Goal: Transaction & Acquisition: Purchase product/service

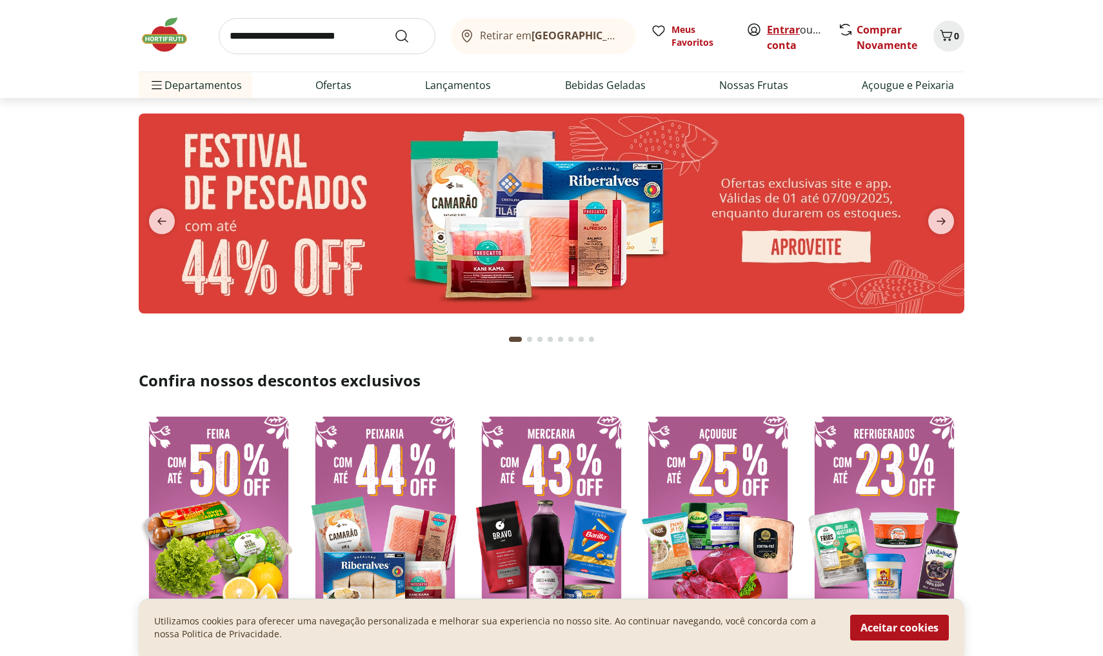
click at [784, 31] on link "Entrar" at bounding box center [783, 30] width 33 height 14
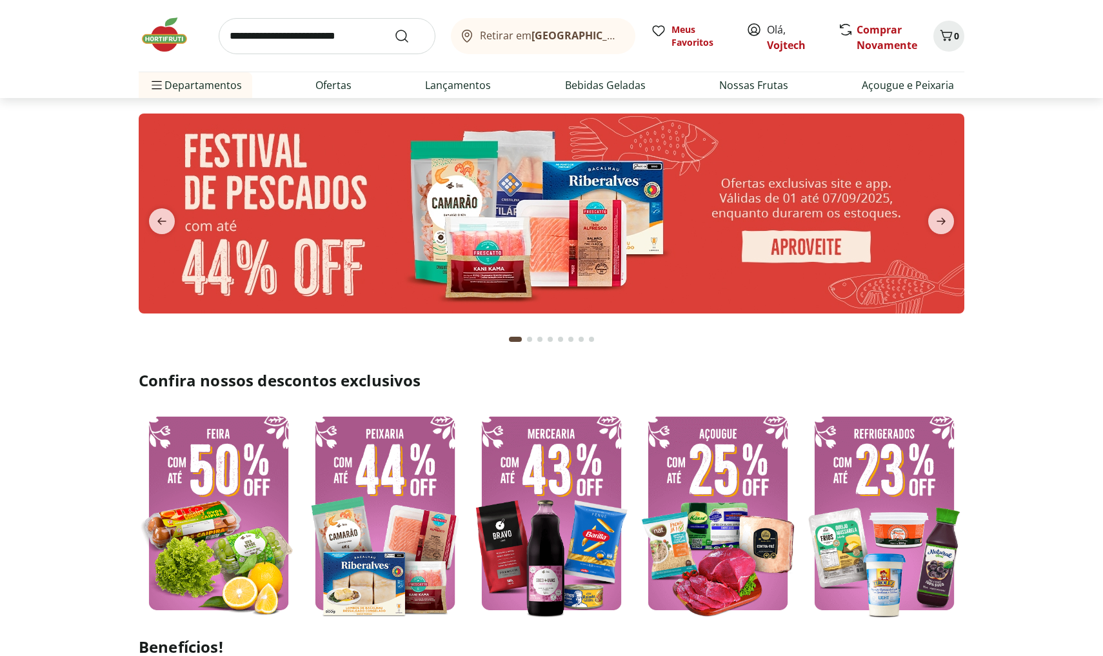
click at [343, 39] on input "search" at bounding box center [327, 36] width 217 height 36
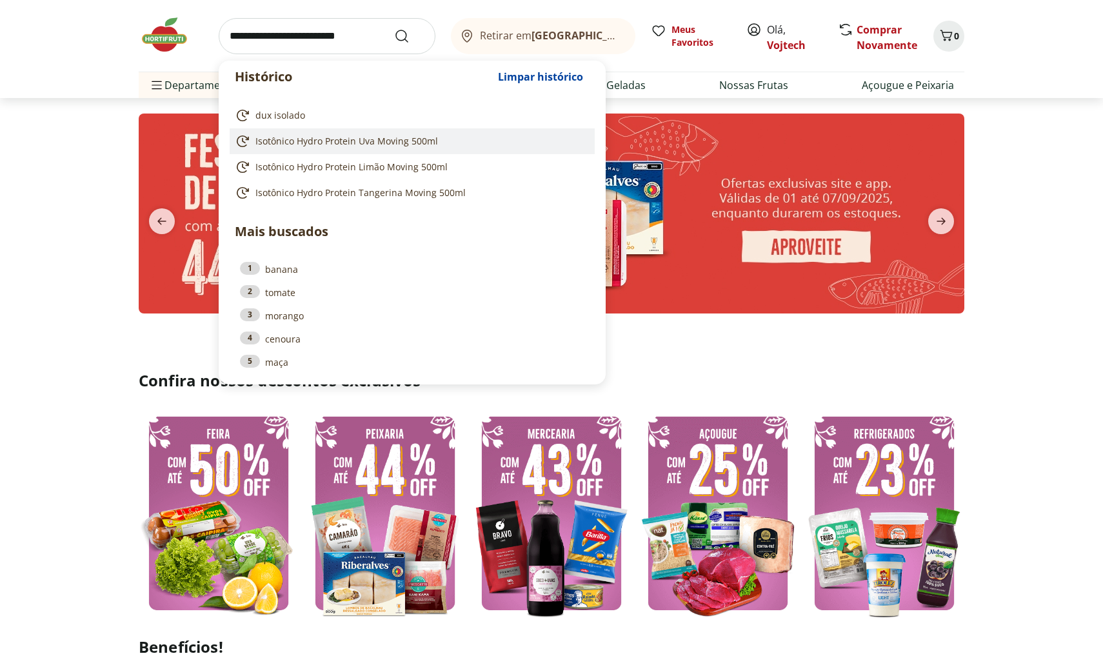
click at [351, 142] on span "Isotônico Hydro Protein Uva Moving 500ml" at bounding box center [346, 141] width 183 height 13
type input "**********"
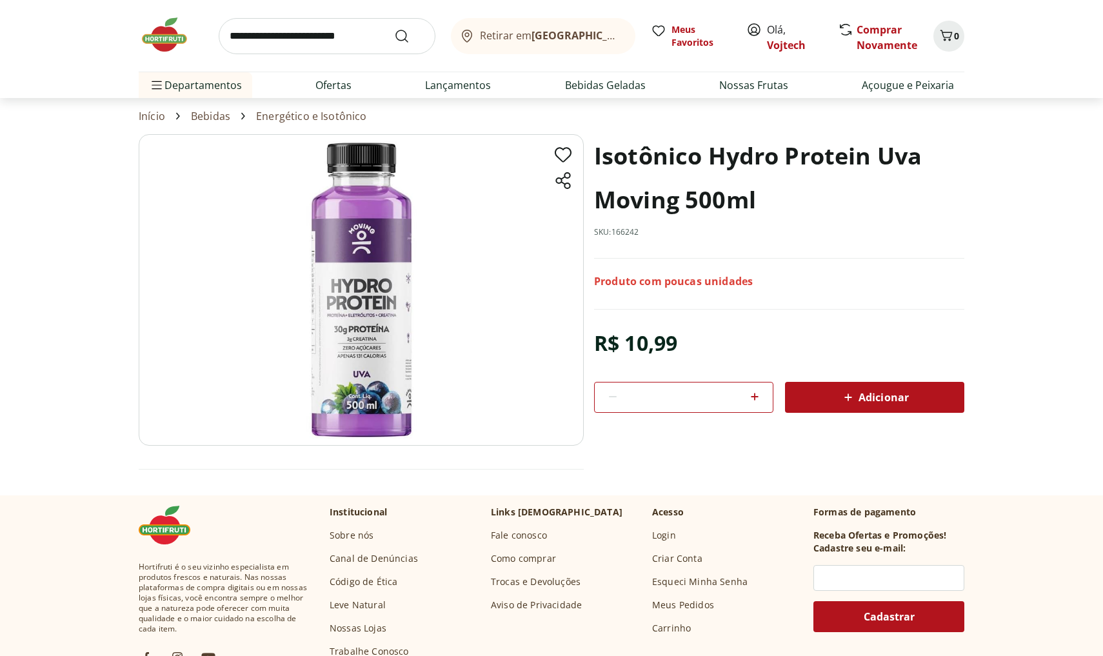
click at [754, 395] on icon at bounding box center [754, 396] width 15 height 15
type input "*"
click at [870, 404] on span "Adicionar" at bounding box center [874, 397] width 68 height 15
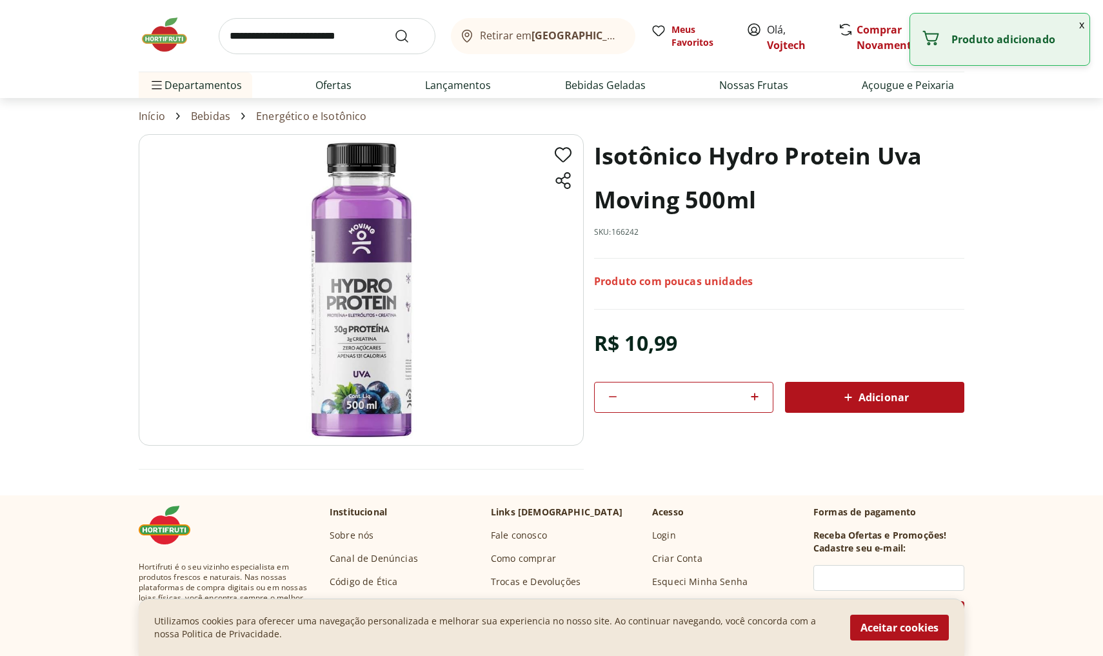
click at [306, 47] on input "search" at bounding box center [327, 36] width 217 height 36
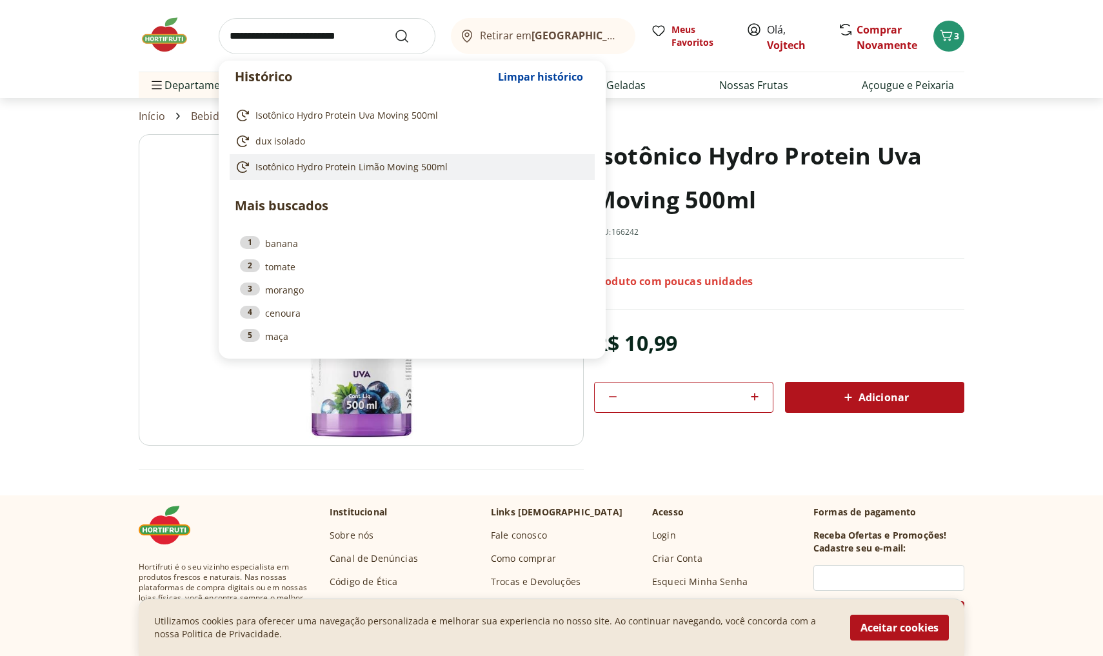
click at [315, 168] on span "Isotônico Hydro Protein Limão Moving 500ml" at bounding box center [351, 167] width 192 height 13
type input "**********"
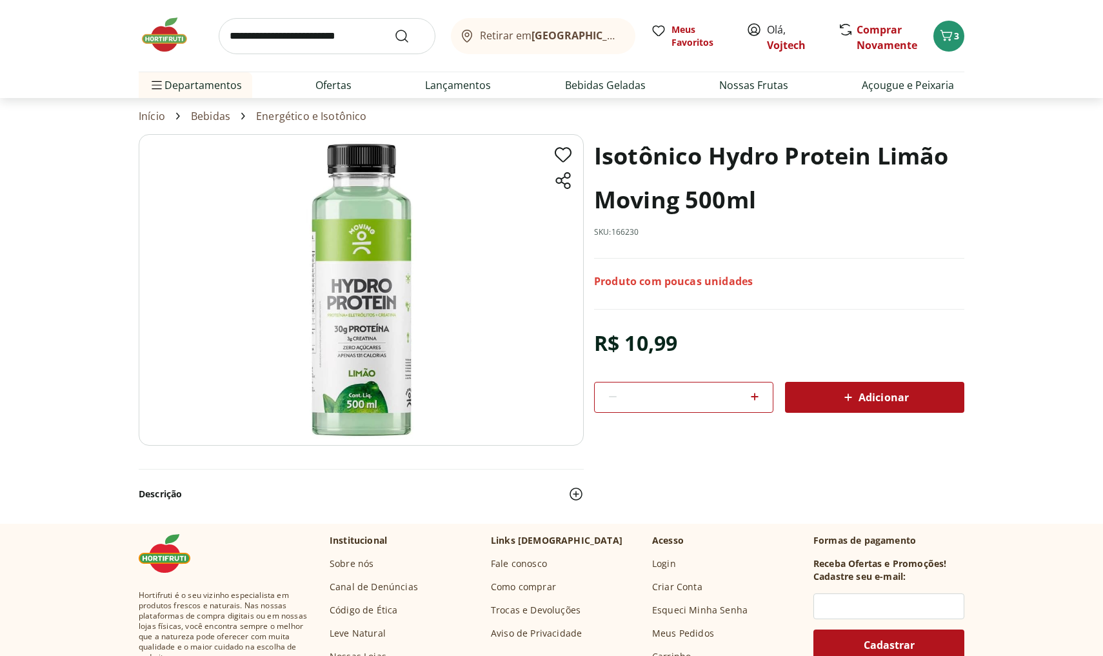
click at [751, 396] on icon at bounding box center [754, 396] width 15 height 15
type input "*"
click at [821, 400] on div "Adicionar" at bounding box center [874, 397] width 159 height 23
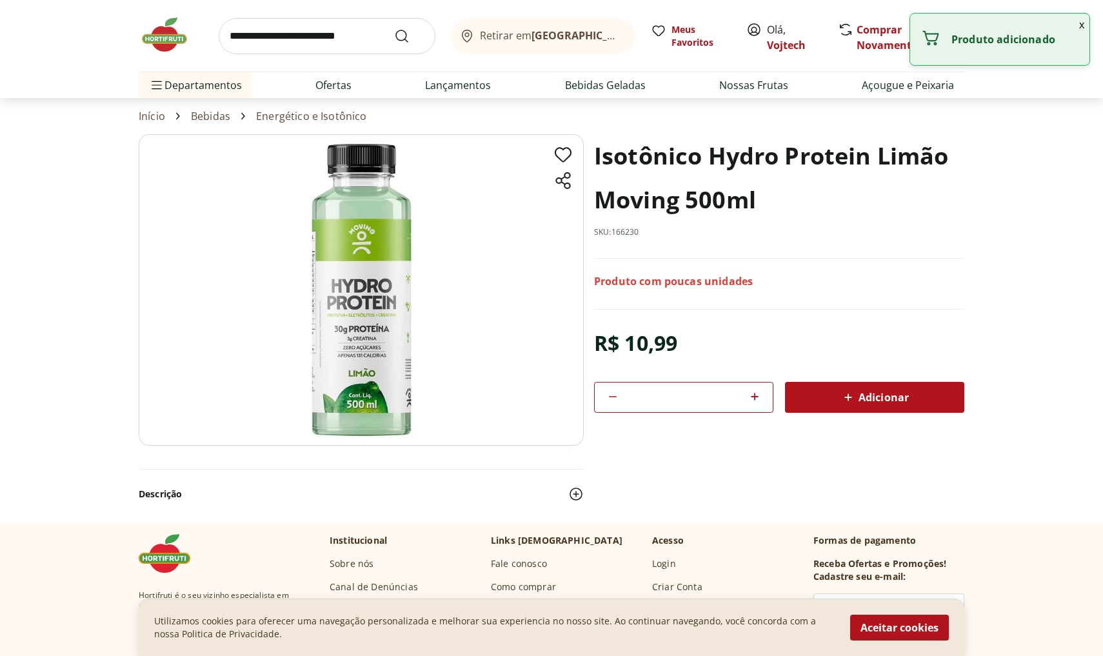
click at [294, 38] on input "search" at bounding box center [327, 36] width 217 height 36
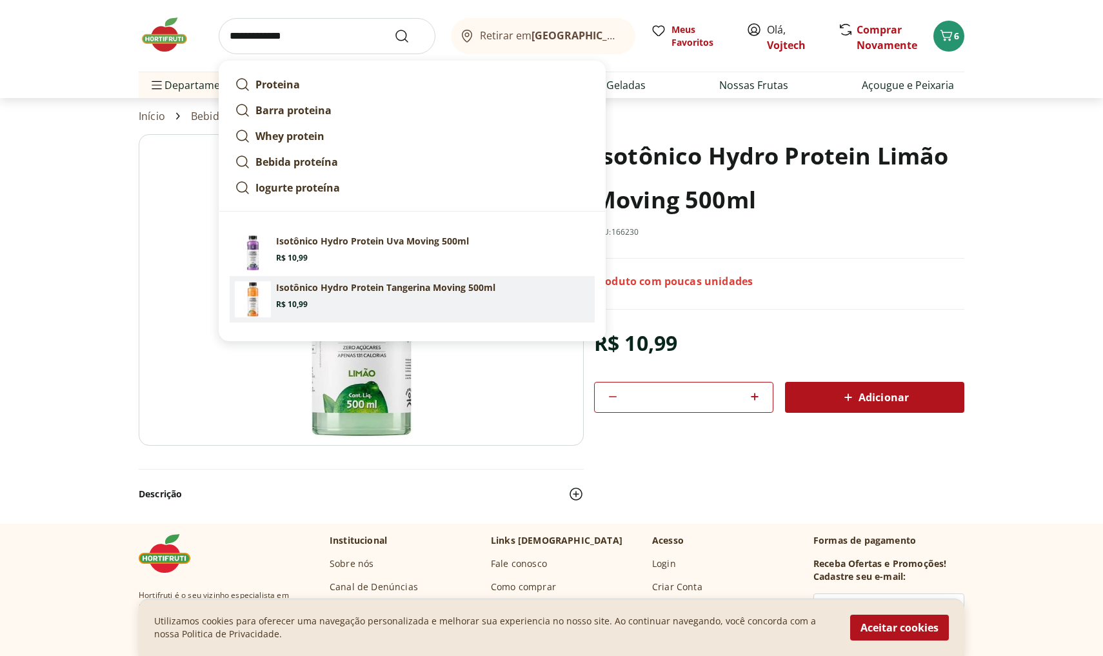
click at [352, 296] on section "Isotônico Hydro Protein Tangerina Moving 500ml Price: R$ 10,99" at bounding box center [432, 295] width 313 height 28
type input "**********"
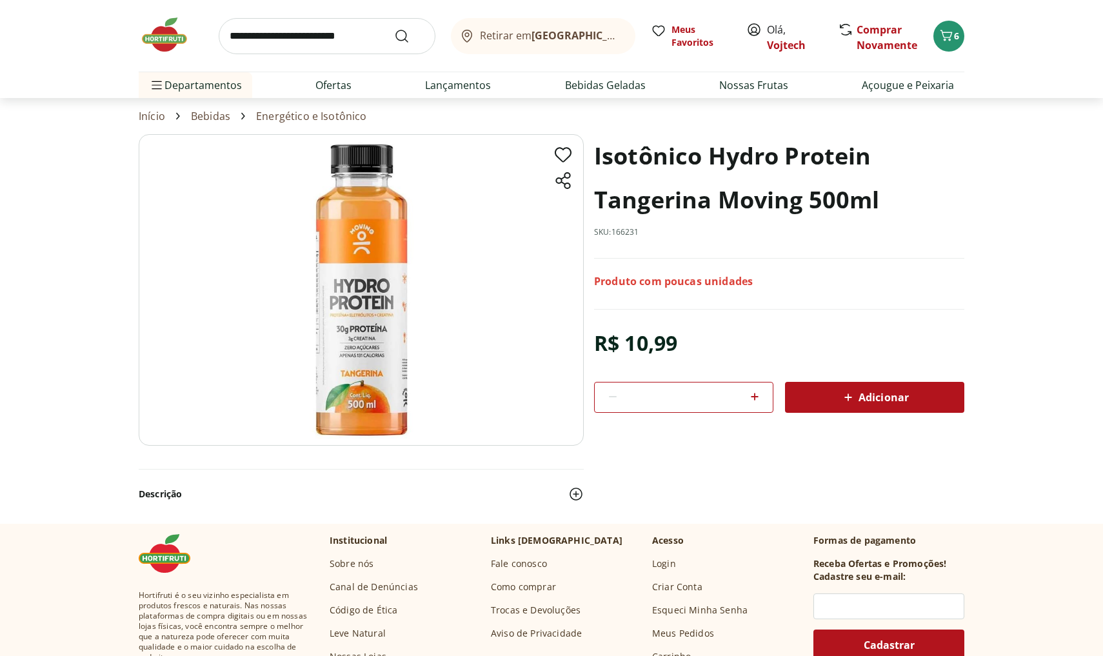
click at [760, 399] on icon at bounding box center [754, 396] width 15 height 15
type input "*"
click at [829, 404] on div "Adicionar" at bounding box center [874, 397] width 159 height 23
click at [1085, 25] on button "x" at bounding box center [1081, 25] width 15 height 22
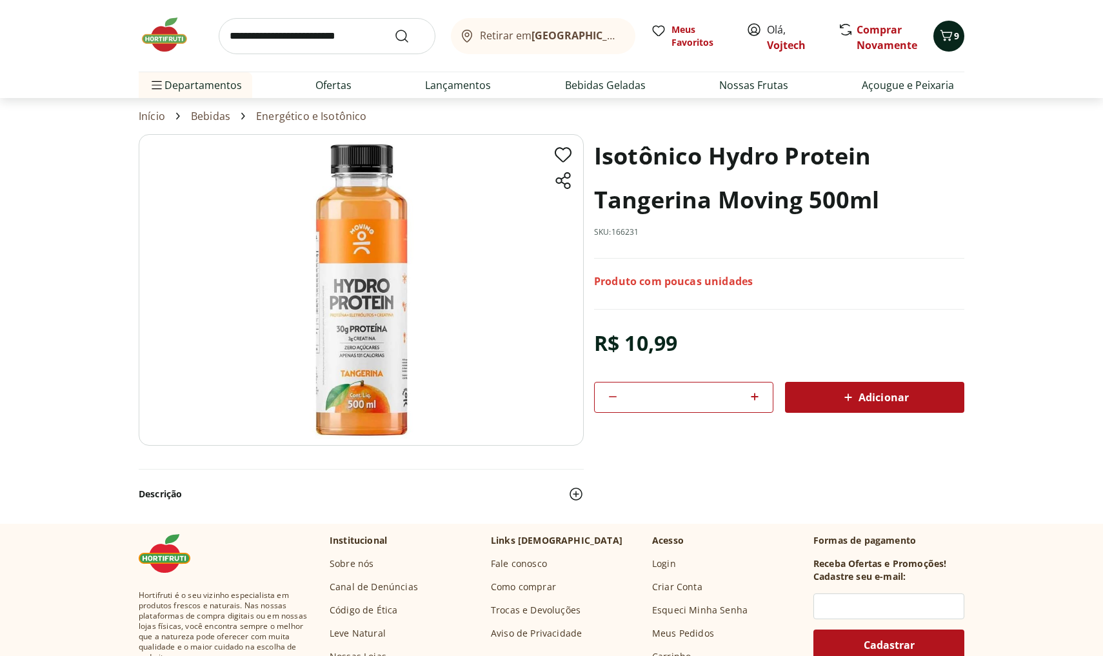
click at [952, 36] on icon "Carrinho" at bounding box center [945, 35] width 15 height 15
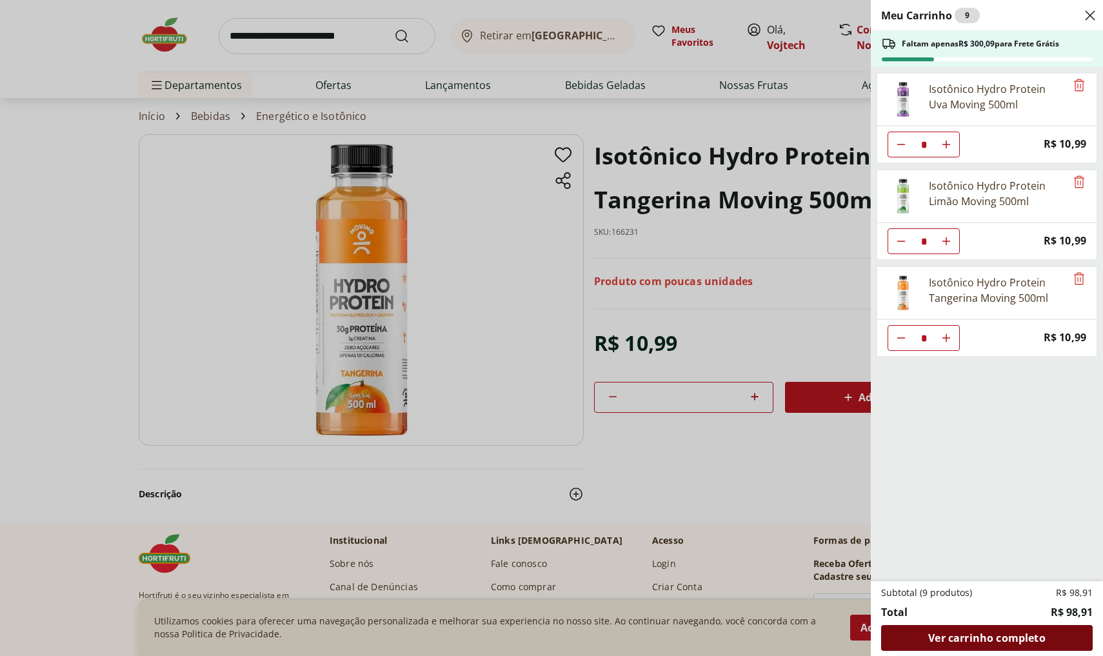
click at [976, 637] on span "Ver carrinho completo" at bounding box center [986, 638] width 117 height 10
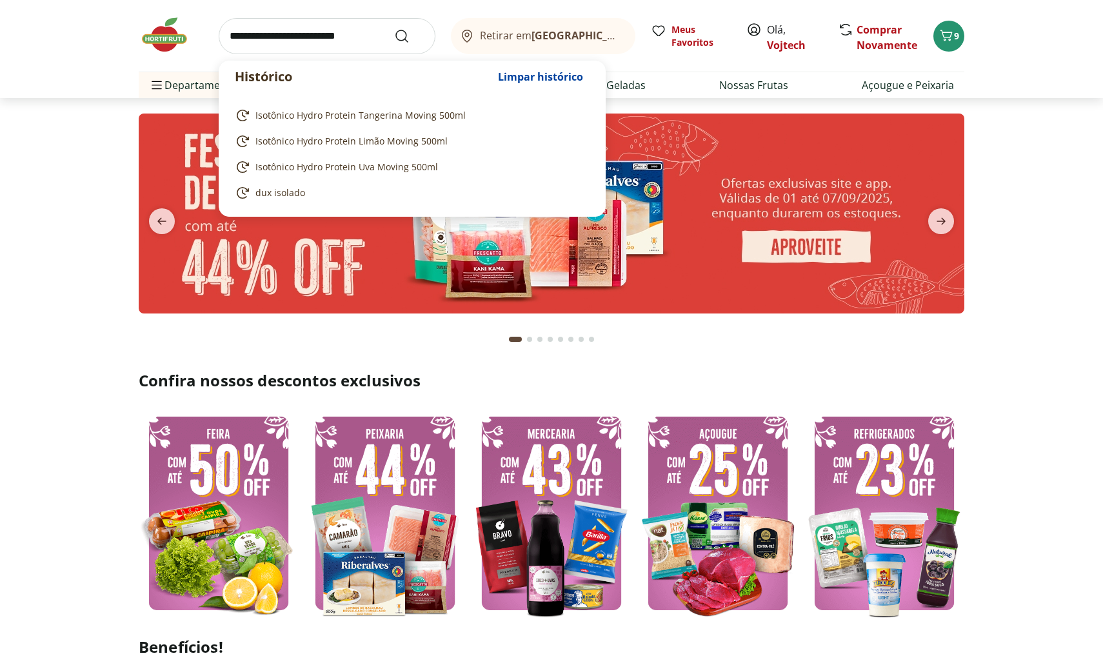
click at [324, 23] on input "search" at bounding box center [327, 36] width 217 height 36
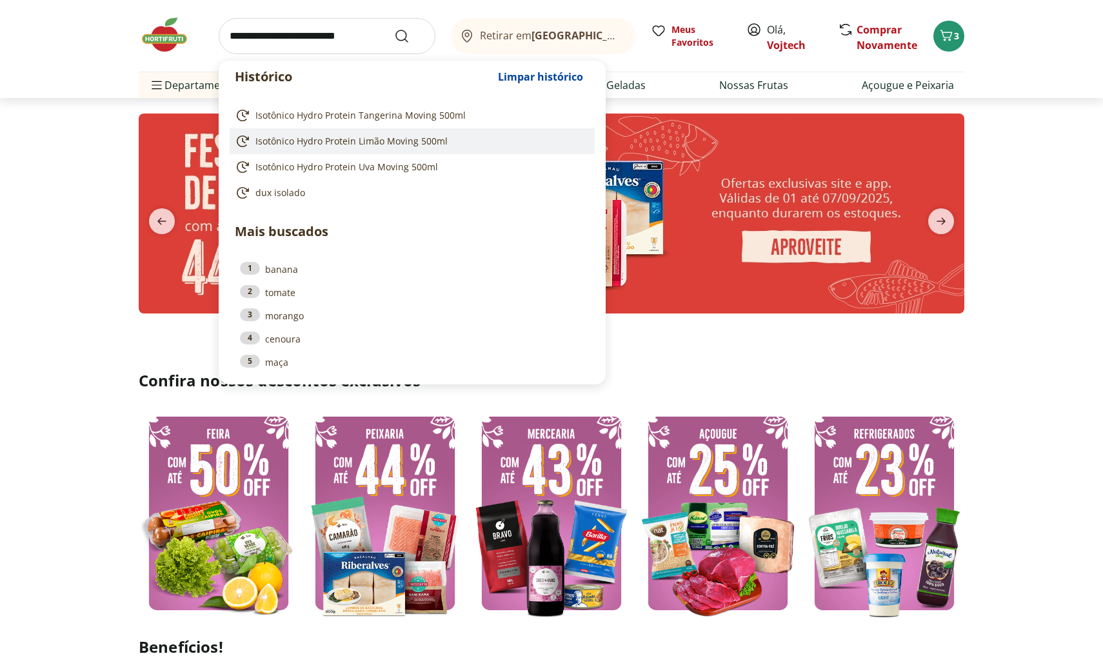
click at [315, 137] on span "Isotônico Hydro Protein Limão Moving 500ml" at bounding box center [351, 141] width 192 height 13
type input "**********"
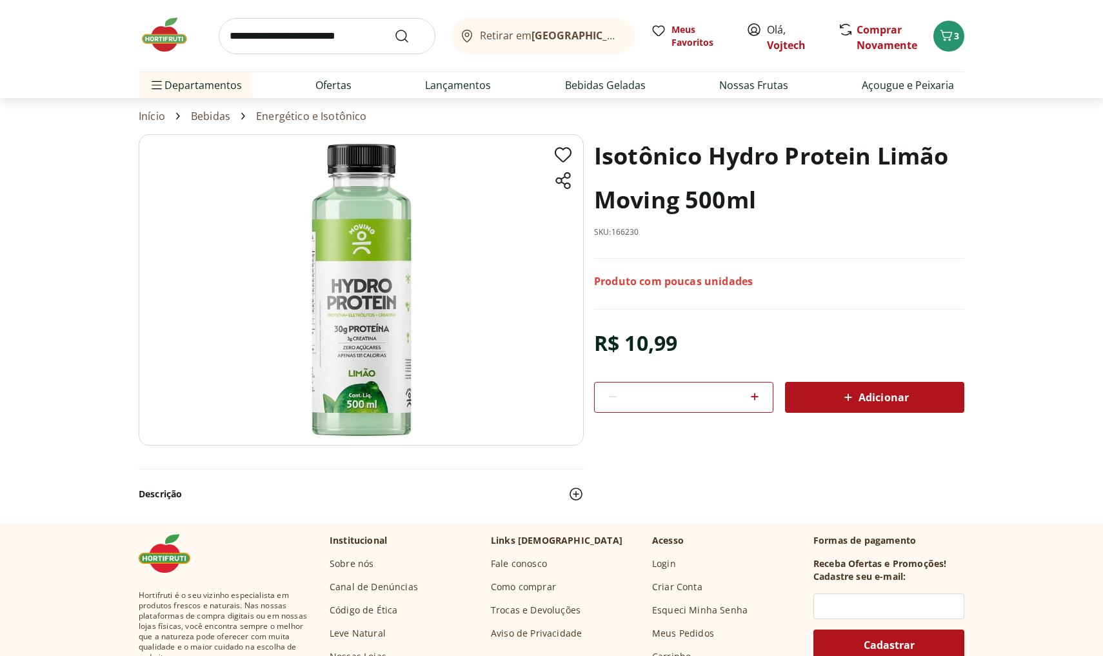
click at [753, 398] on icon at bounding box center [754, 396] width 15 height 15
type input "*"
click at [827, 400] on div "Adicionar" at bounding box center [874, 397] width 159 height 23
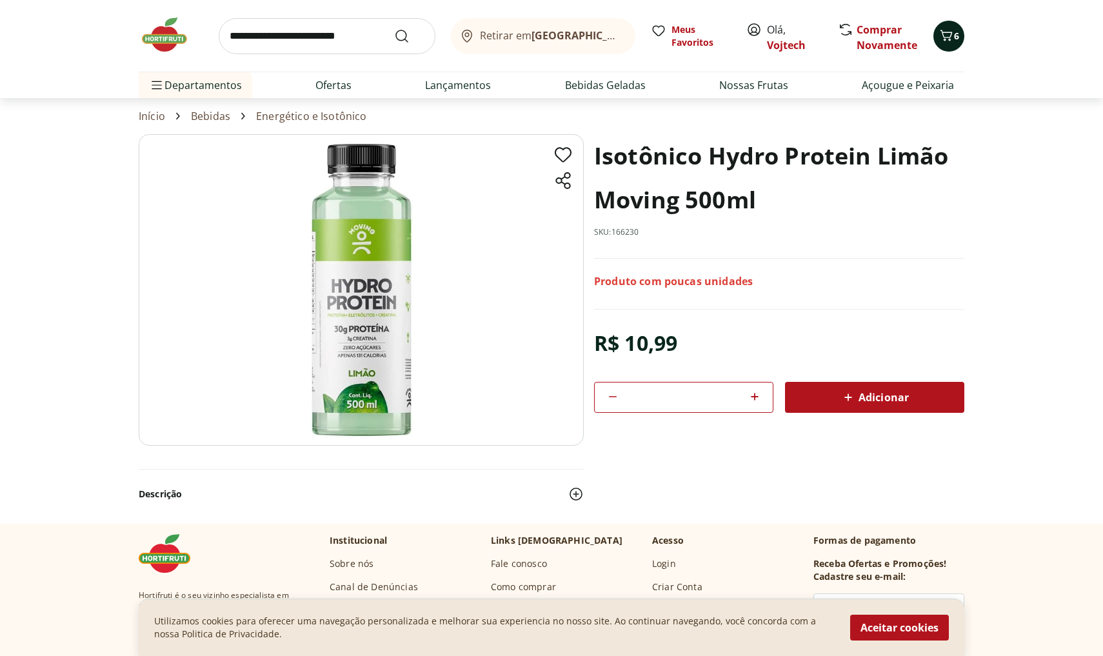
click at [954, 37] on span "6" at bounding box center [956, 36] width 5 height 12
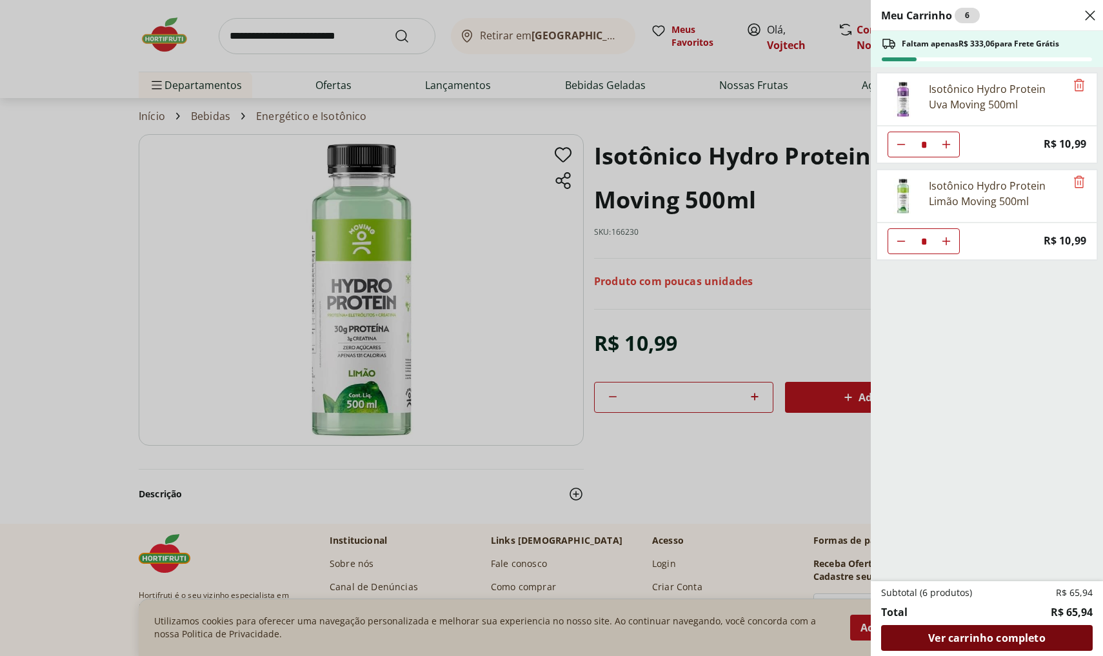
click at [982, 633] on span "Ver carrinho completo" at bounding box center [986, 638] width 117 height 10
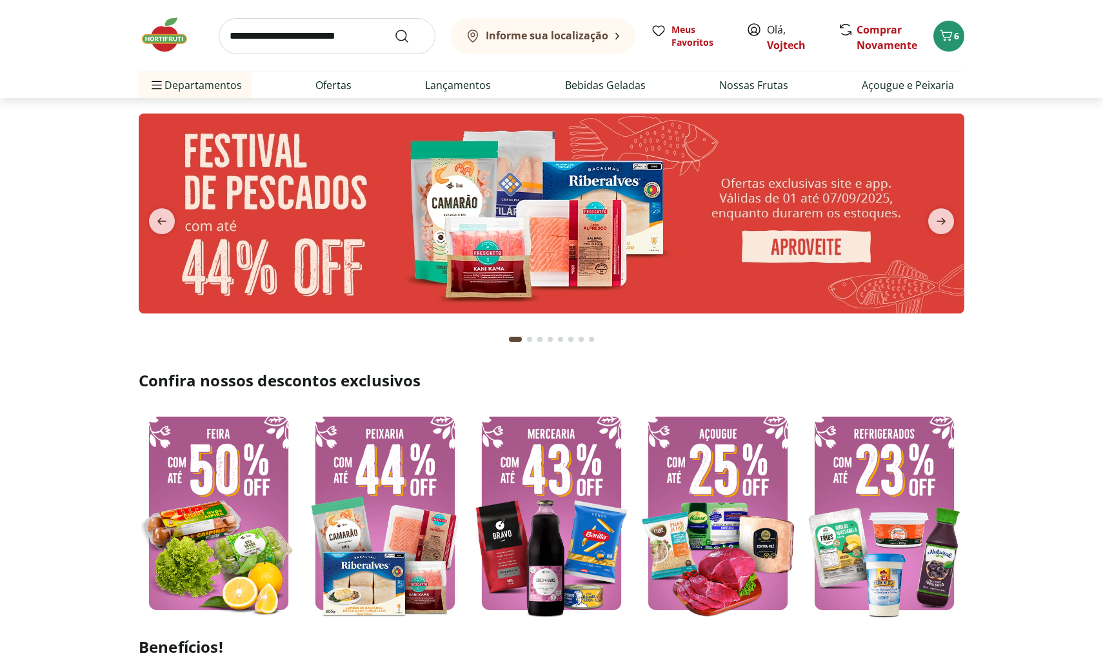
click at [317, 33] on input "search" at bounding box center [327, 36] width 217 height 36
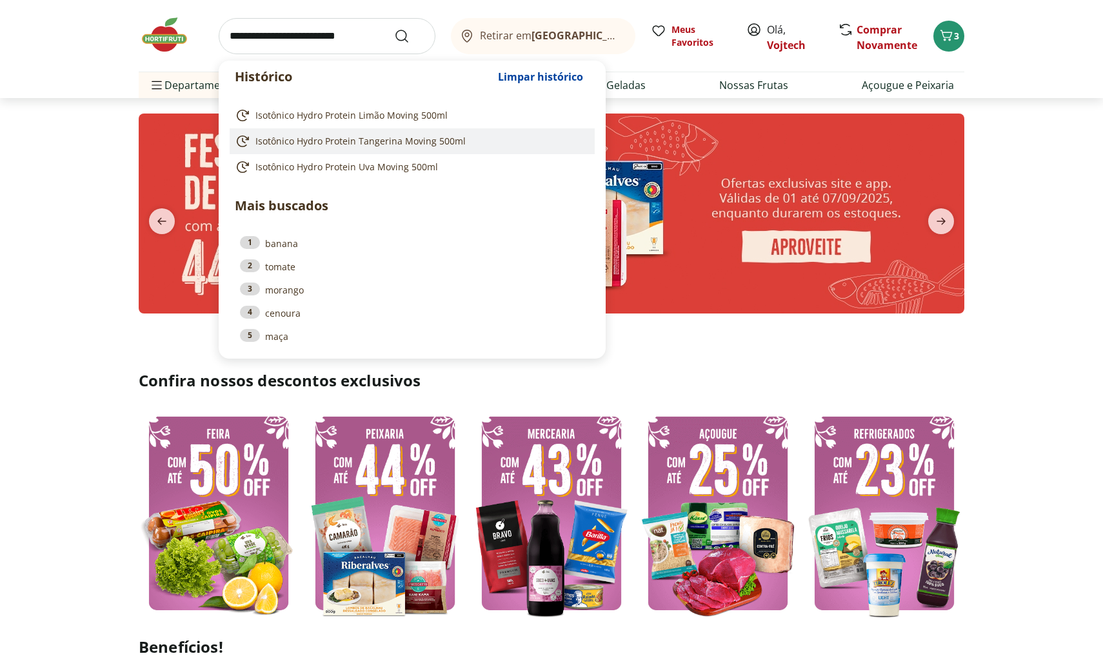
click at [313, 133] on link "Isotônico Hydro Protein Tangerina Moving 500ml" at bounding box center [410, 140] width 350 height 15
type input "**********"
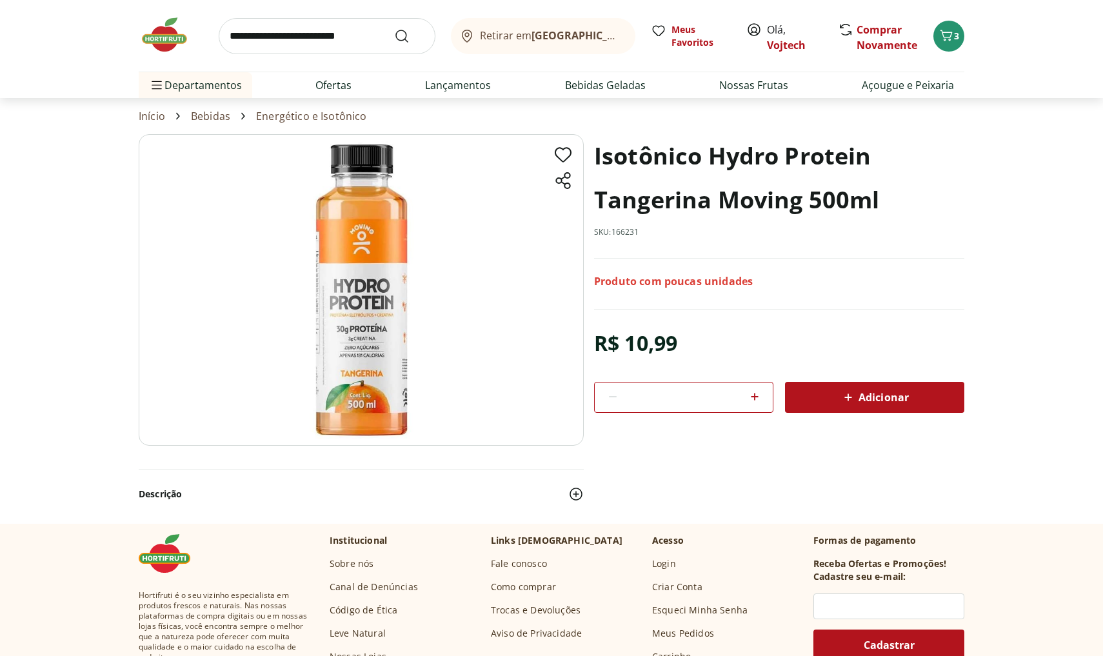
click at [752, 398] on icon at bounding box center [754, 396] width 15 height 15
type input "*"
click at [866, 404] on span "Adicionar" at bounding box center [874, 397] width 68 height 15
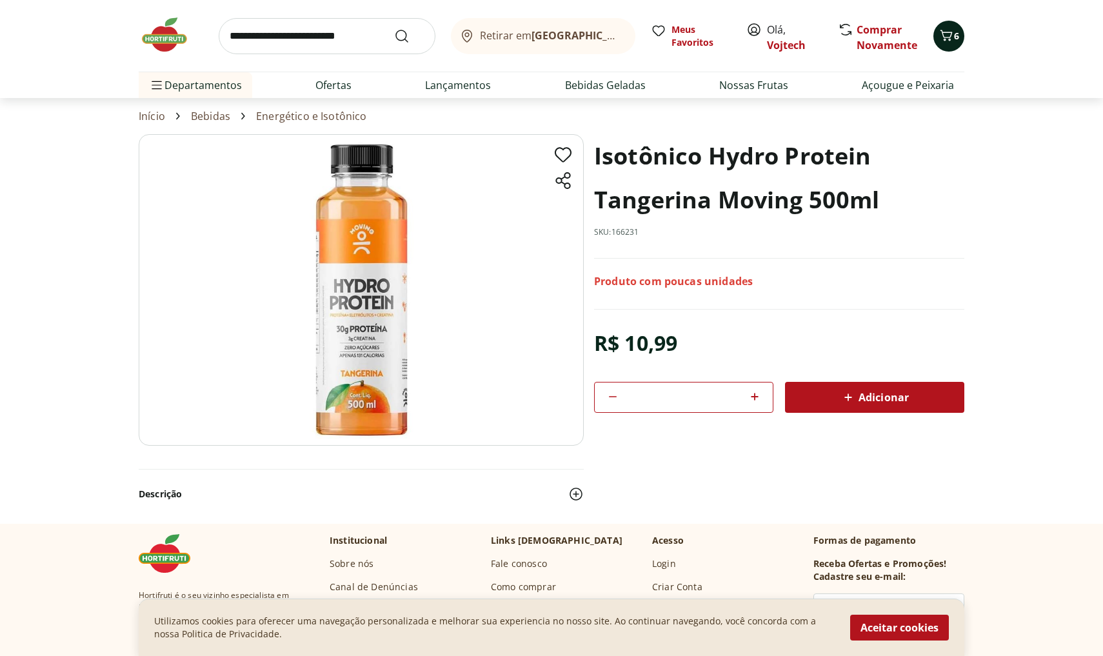
click at [943, 35] on icon "Carrinho" at bounding box center [946, 35] width 12 height 11
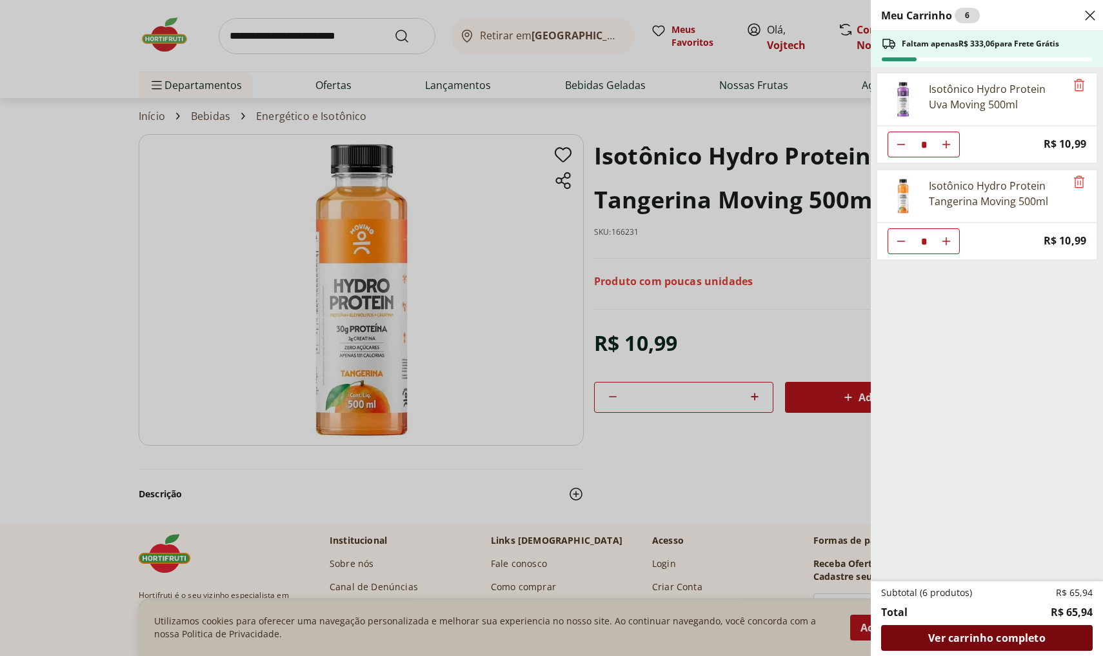
click at [965, 633] on span "Ver carrinho completo" at bounding box center [986, 638] width 117 height 10
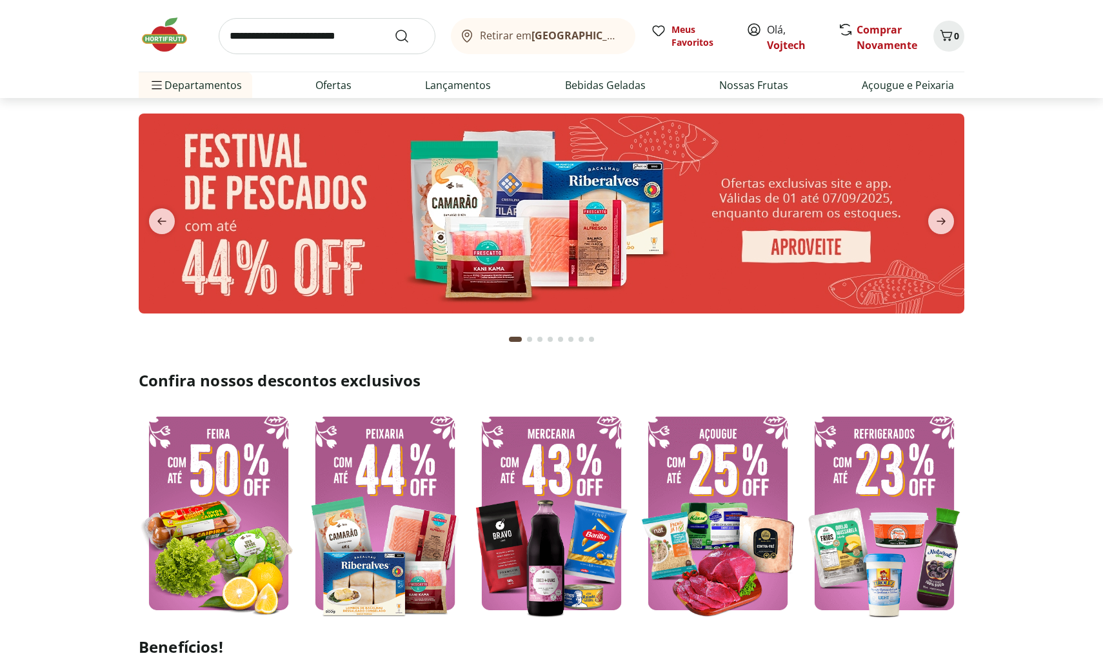
click at [300, 35] on input "search" at bounding box center [327, 36] width 217 height 36
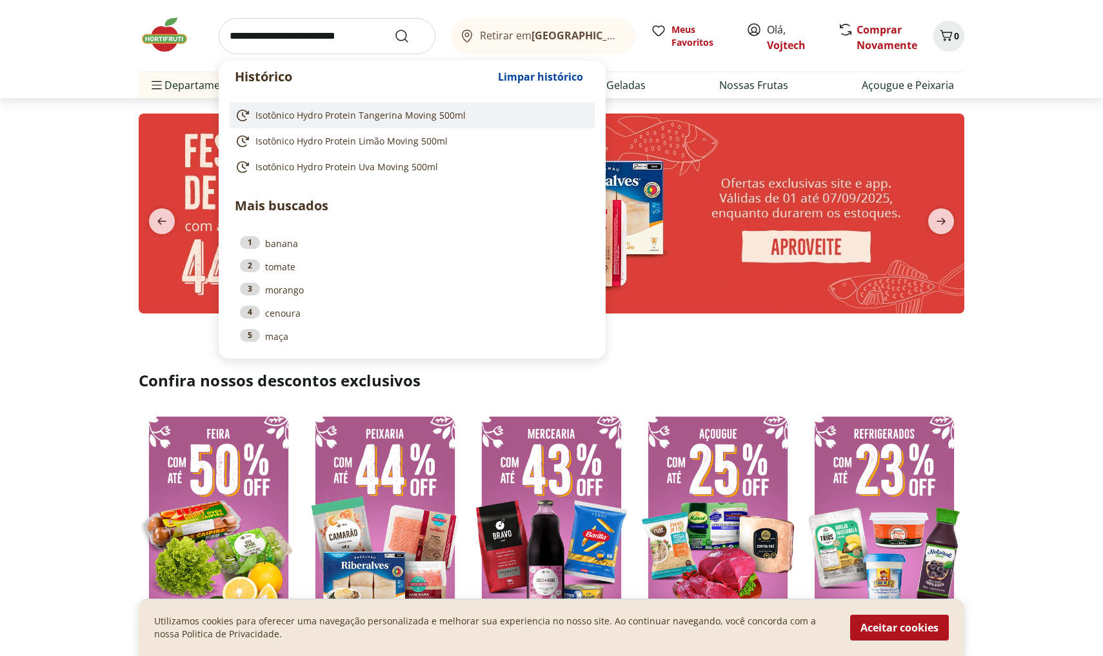
click at [326, 117] on span "Isotônico Hydro Protein Tangerina Moving 500ml" at bounding box center [360, 115] width 210 height 13
type input "**********"
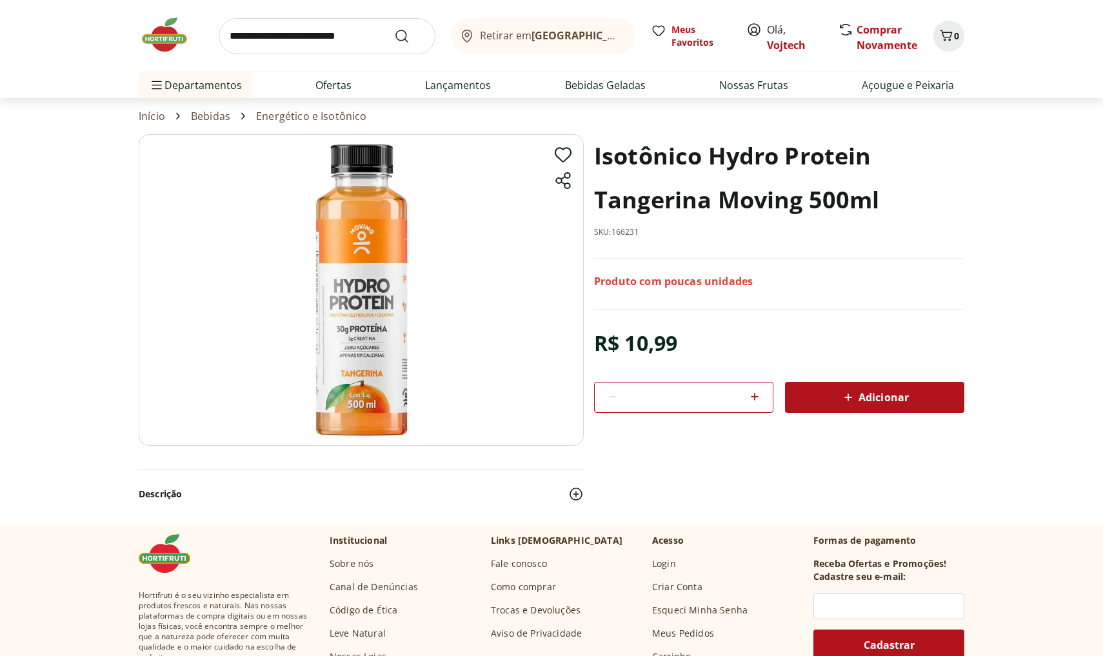
click at [755, 399] on icon at bounding box center [755, 397] width 8 height 8
type input "*"
click at [859, 402] on span "Adicionar" at bounding box center [874, 397] width 68 height 15
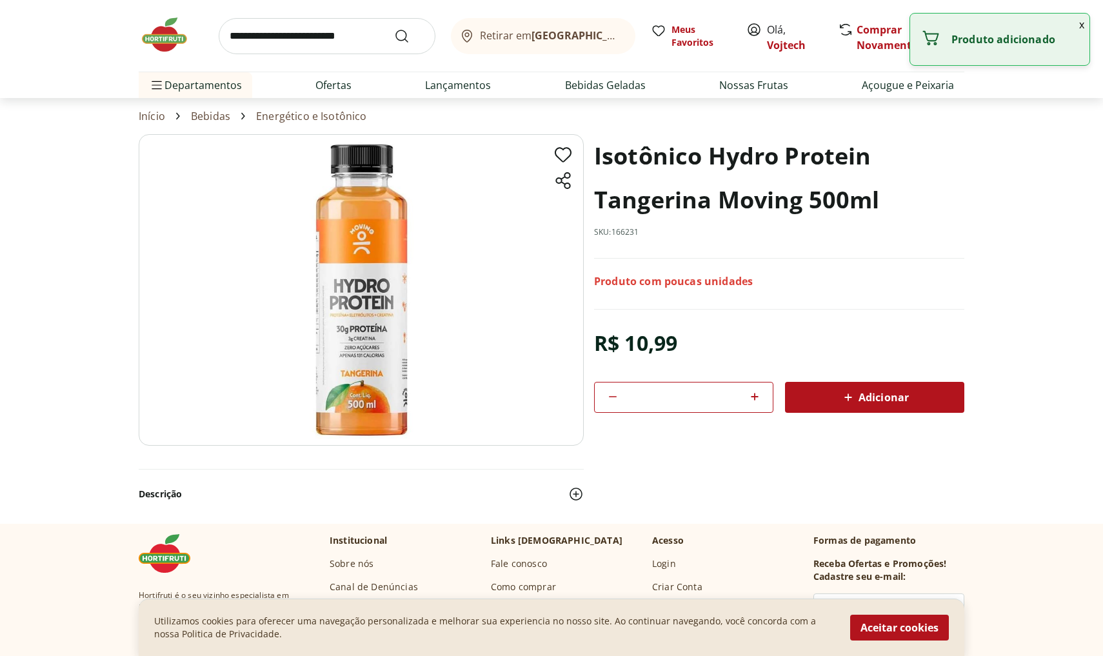
click at [276, 25] on input "search" at bounding box center [327, 36] width 217 height 36
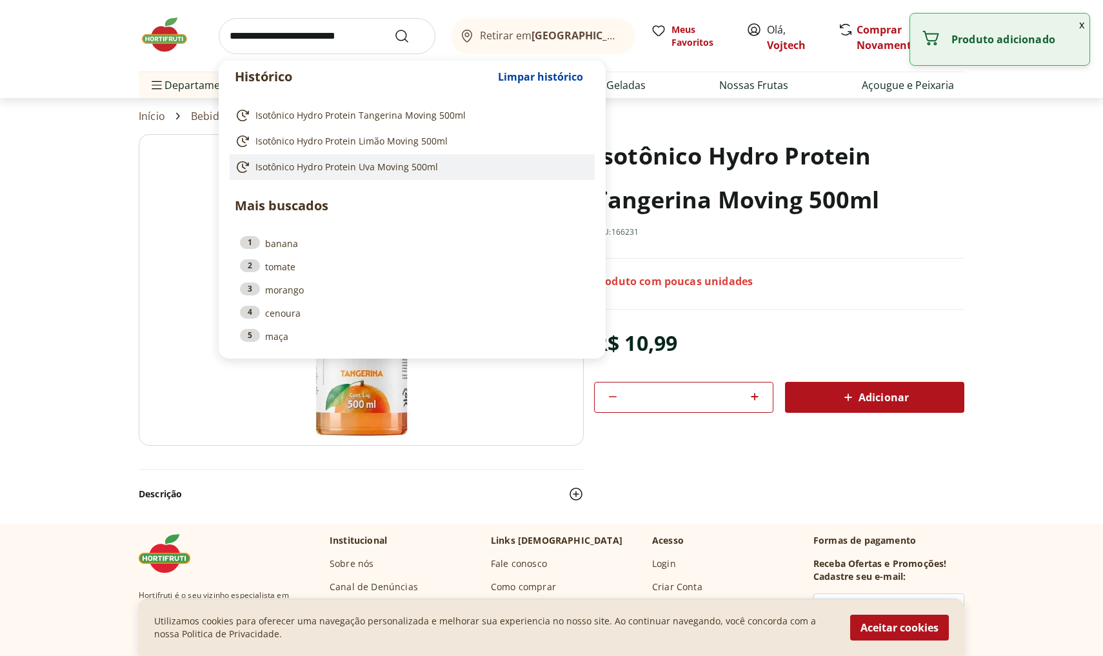
click at [335, 162] on span "Isotônico Hydro Protein Uva Moving 500ml" at bounding box center [346, 167] width 183 height 13
type input "**********"
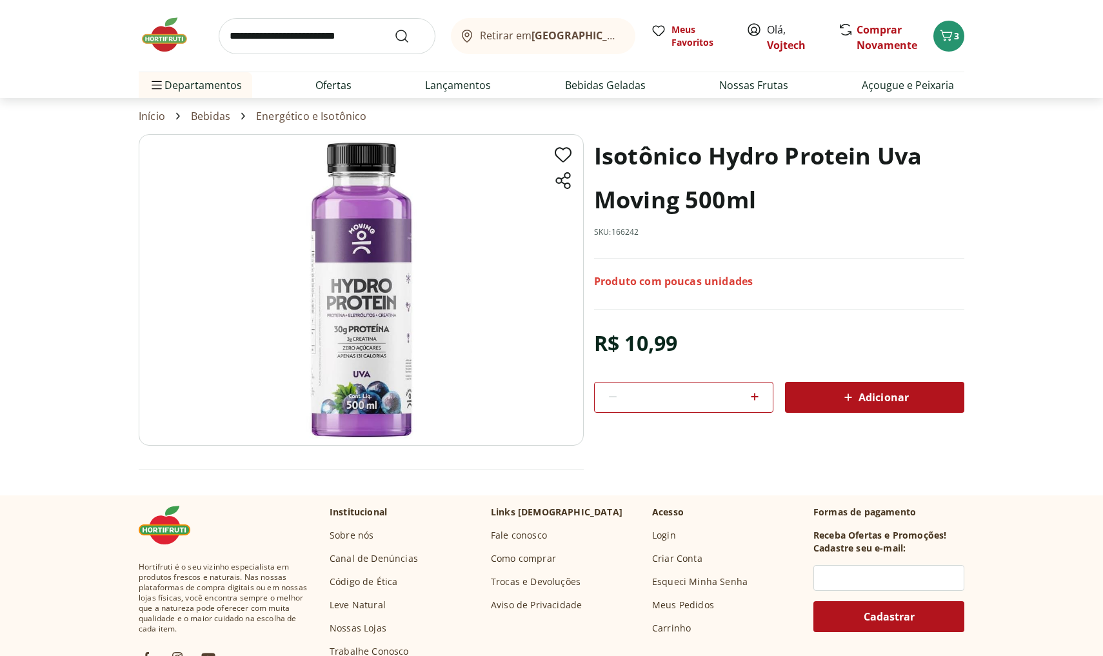
click at [760, 398] on icon at bounding box center [754, 396] width 15 height 15
click at [758, 398] on icon at bounding box center [754, 396] width 15 height 15
type input "*"
click at [842, 400] on icon at bounding box center [847, 397] width 15 height 15
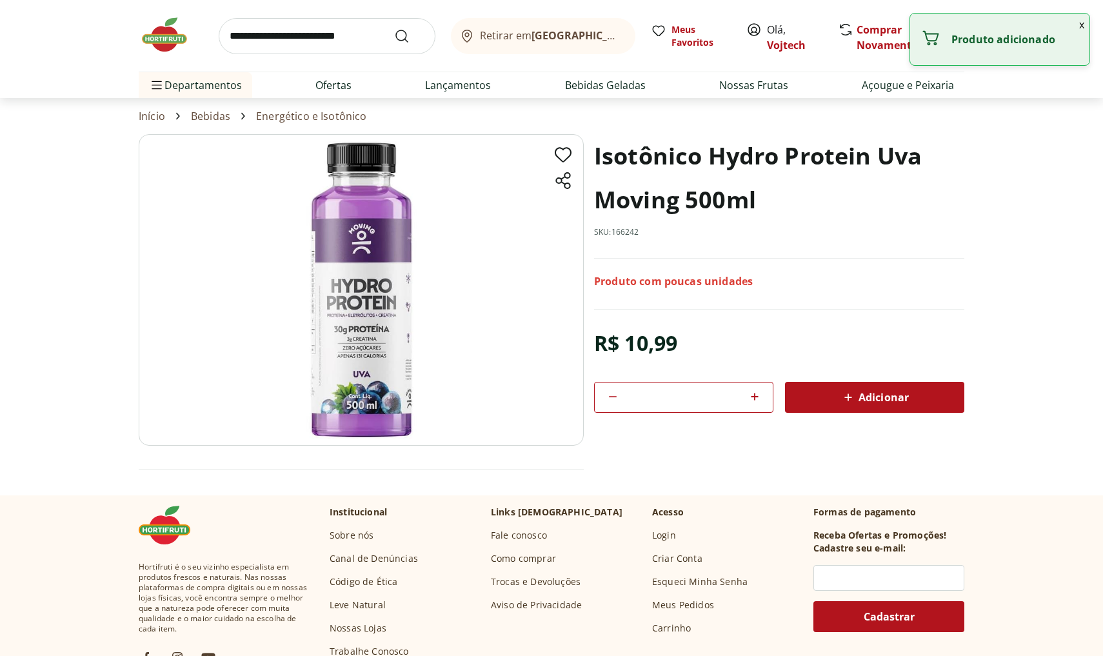
click at [1018, 262] on section "Isotônico Hydro Protein Uva Moving 500ml SKU: 166242 Produto com poucas unidade…" at bounding box center [551, 314] width 1103 height 360
click at [1080, 25] on button "x" at bounding box center [1081, 25] width 15 height 22
click at [956, 39] on span "7" at bounding box center [956, 36] width 5 height 12
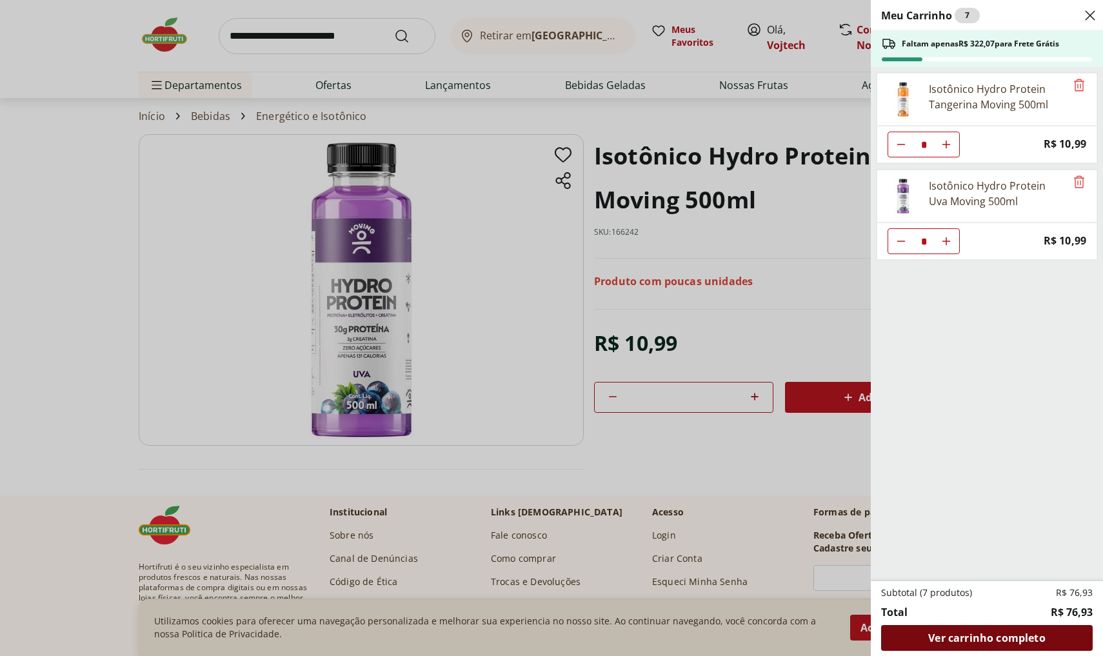
click at [1002, 638] on span "Ver carrinho completo" at bounding box center [986, 638] width 117 height 10
